Goal: Task Accomplishment & Management: Use online tool/utility

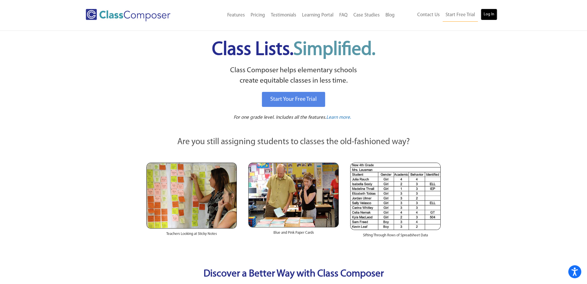
click at [491, 14] on link "Log In" at bounding box center [489, 15] width 16 height 12
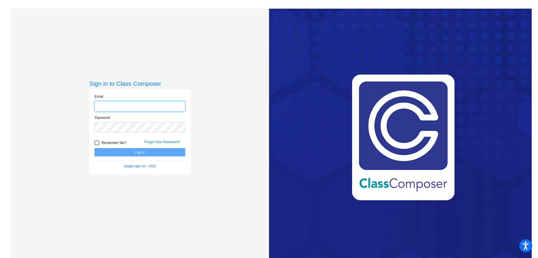
type input "lschrock@omaksd.org"
click at [128, 153] on button "Log In" at bounding box center [139, 152] width 91 height 8
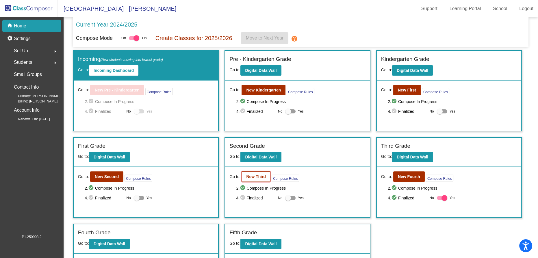
click at [259, 176] on b "New Third" at bounding box center [256, 176] width 20 height 5
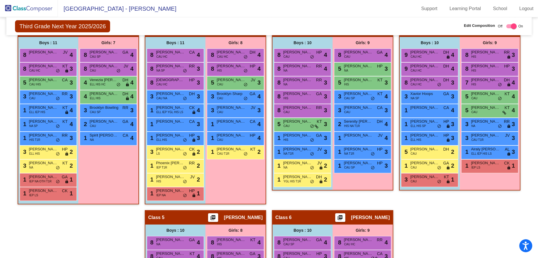
scroll to position [157, 0]
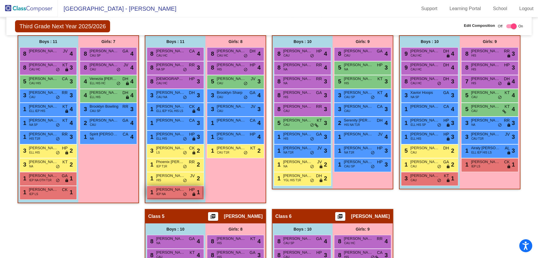
click at [202, 191] on div "1 Steven Zacherle IEP NA HP lock do_not_disturb_alt 1" at bounding box center [174, 192] width 55 height 12
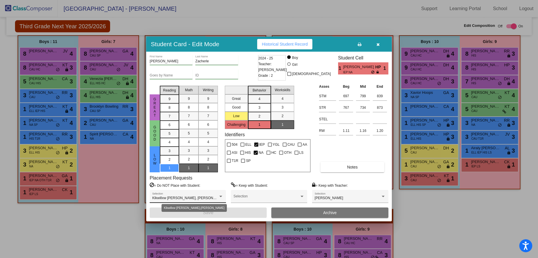
click at [221, 195] on div at bounding box center [220, 197] width 5 height 4
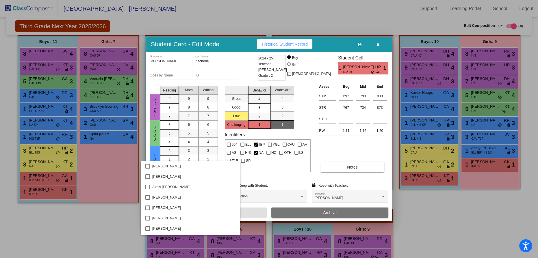
scroll to position [634, 0]
click at [286, 180] on div at bounding box center [269, 129] width 538 height 258
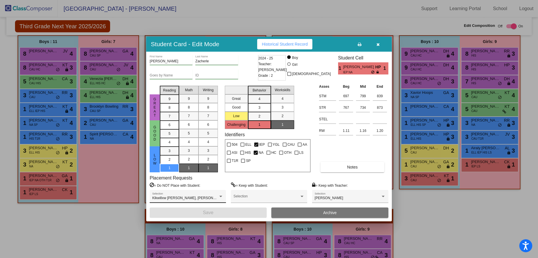
click at [217, 194] on div "Klkwillxw Orozco-Marchand, Kora Fife Selection" at bounding box center [187, 198] width 71 height 10
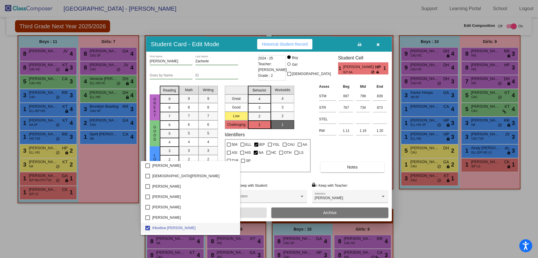
scroll to position [682, 0]
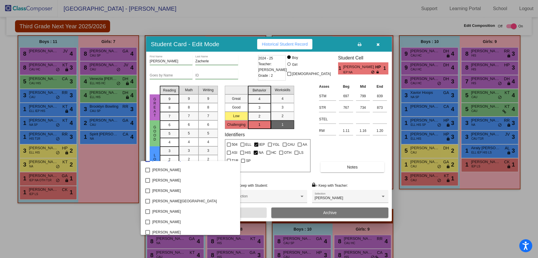
click at [480, 203] on div at bounding box center [269, 129] width 538 height 258
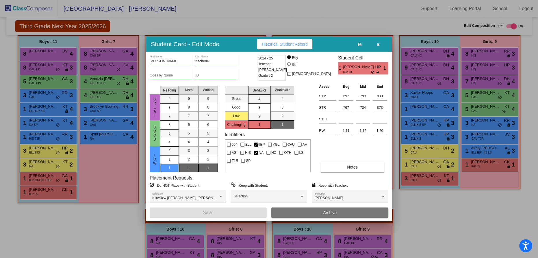
click at [379, 43] on icon "button" at bounding box center [377, 44] width 3 height 4
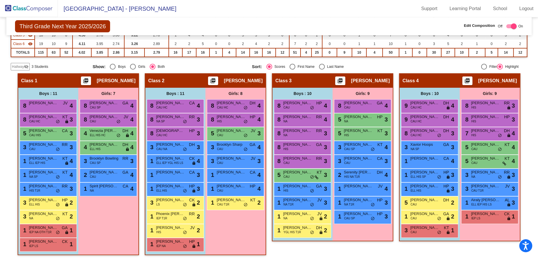
scroll to position [0, 0]
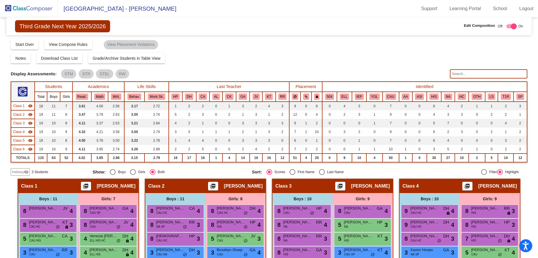
click at [464, 75] on input "text" at bounding box center [488, 73] width 77 height 9
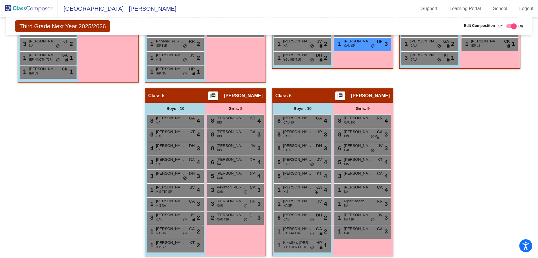
scroll to position [280, 0]
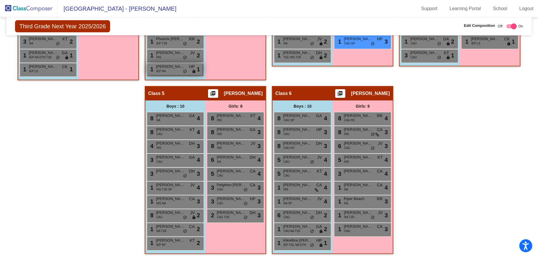
type input "kora"
click at [185, 64] on span "Steven Zacherle" at bounding box center [170, 67] width 29 height 6
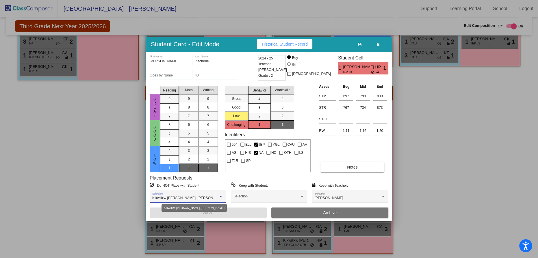
click at [222, 196] on div at bounding box center [220, 197] width 5 height 4
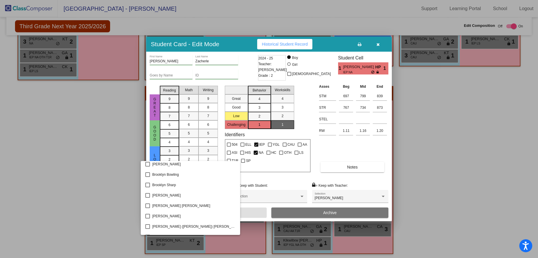
scroll to position [236, 0]
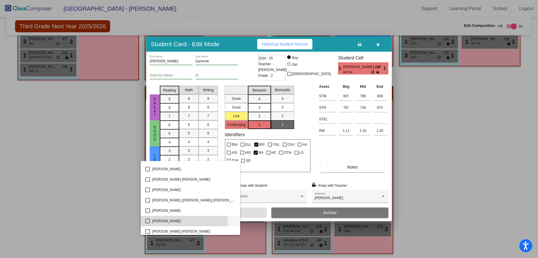
click at [148, 221] on mat-pseudo-checkbox at bounding box center [147, 221] width 5 height 5
click at [301, 182] on div at bounding box center [269, 129] width 538 height 258
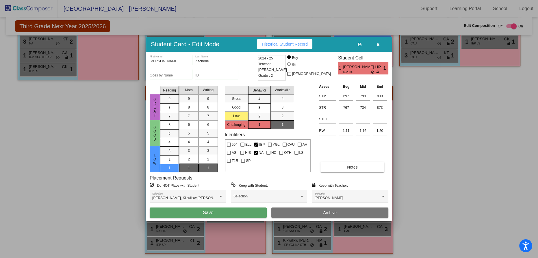
click at [208, 216] on button "Save" at bounding box center [208, 213] width 117 height 10
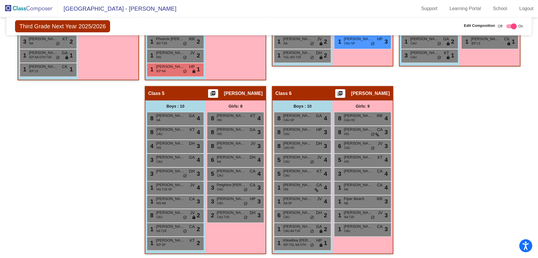
checkbox input "false"
